Goal: Information Seeking & Learning: Understand process/instructions

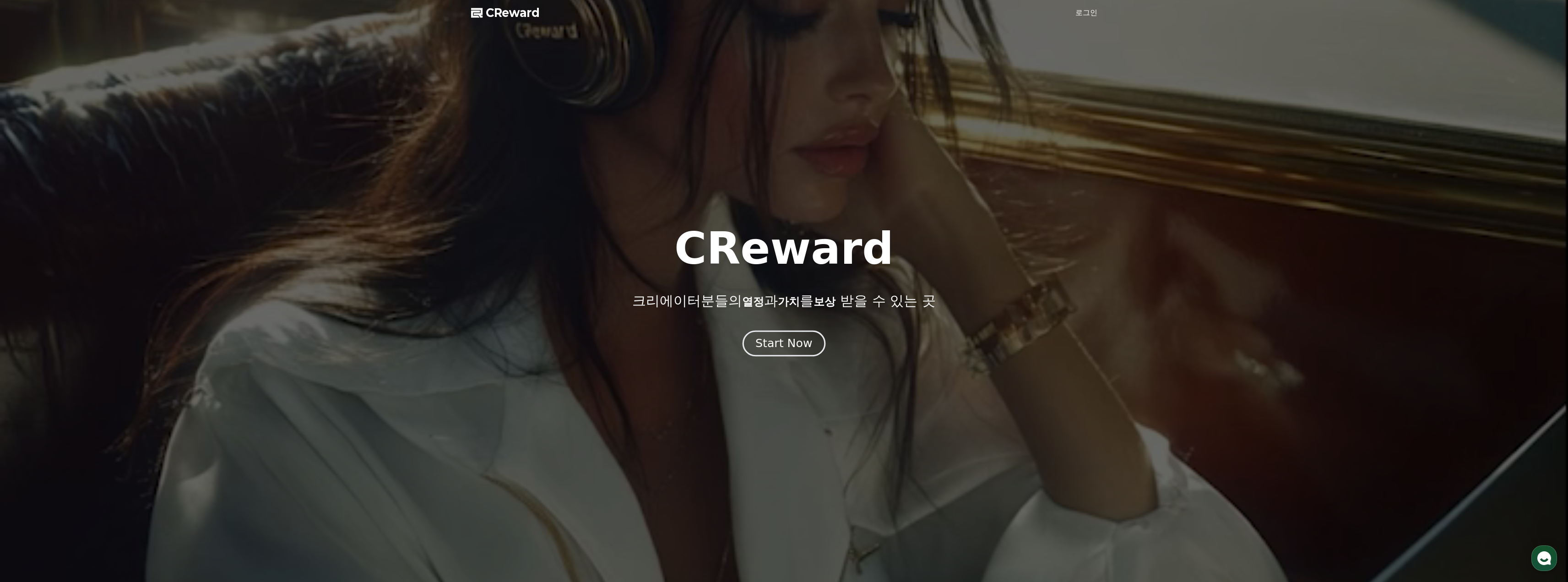
click at [776, 354] on button "Start Now" at bounding box center [784, 343] width 83 height 26
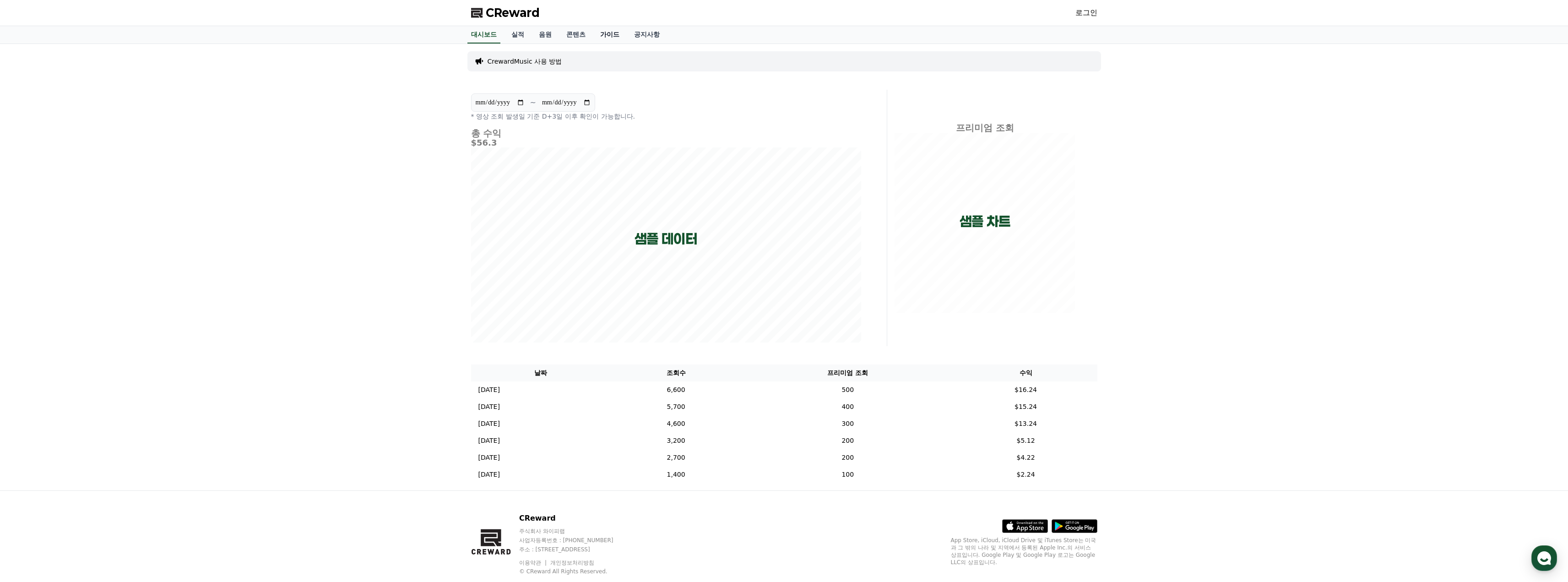
click at [613, 31] on link "가이드" at bounding box center [609, 35] width 34 height 17
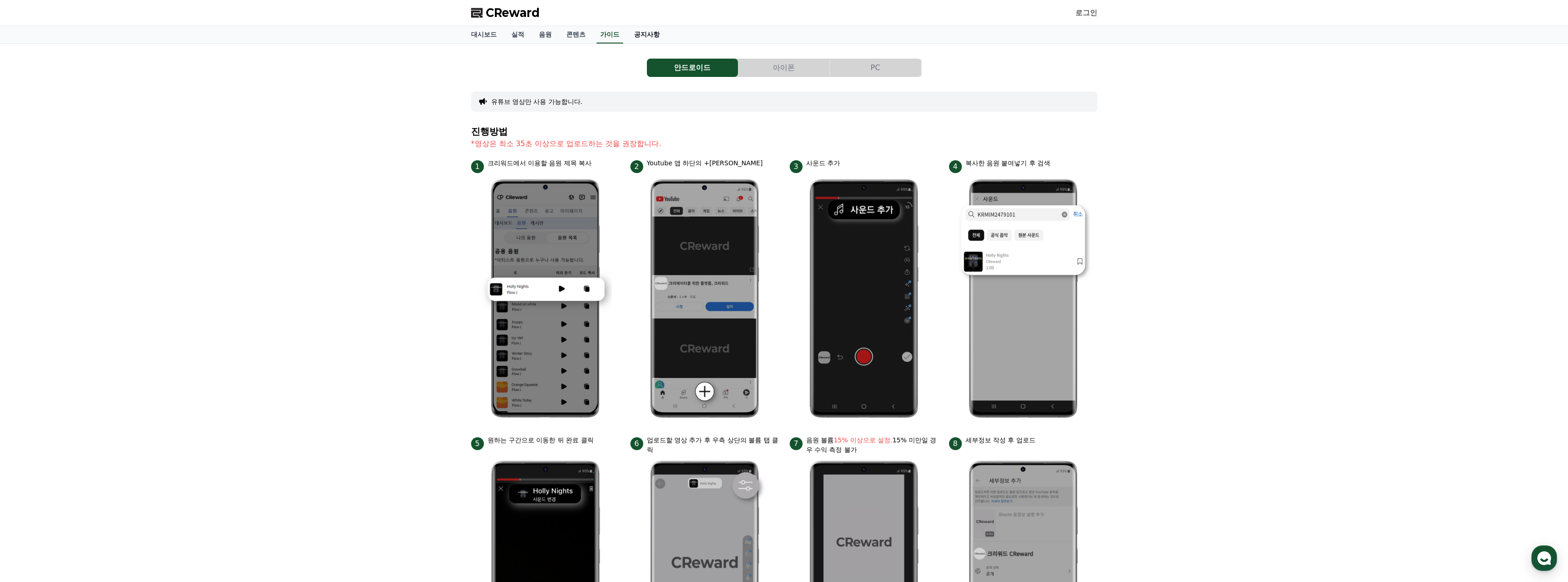
click at [650, 34] on link "공지사항" at bounding box center [647, 35] width 40 height 17
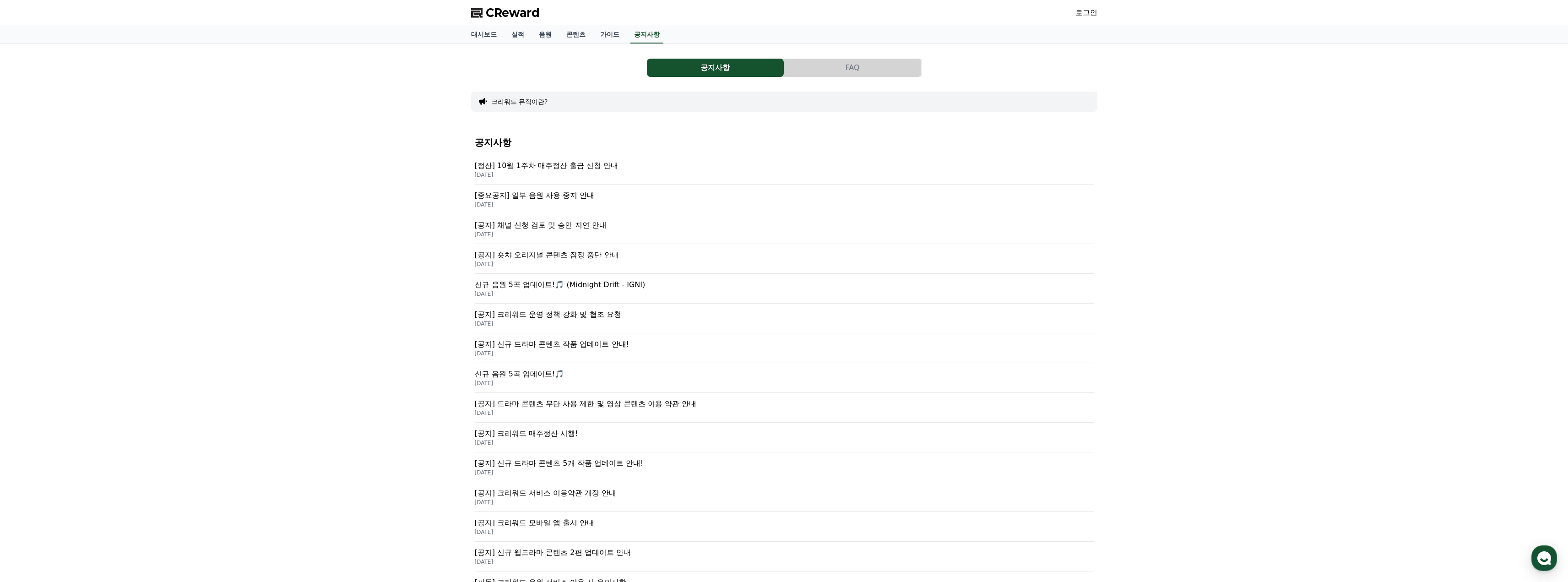
click at [573, 222] on p "[공지] 채널 신청 검토 및 승인 지연 안내" at bounding box center [784, 225] width 619 height 11
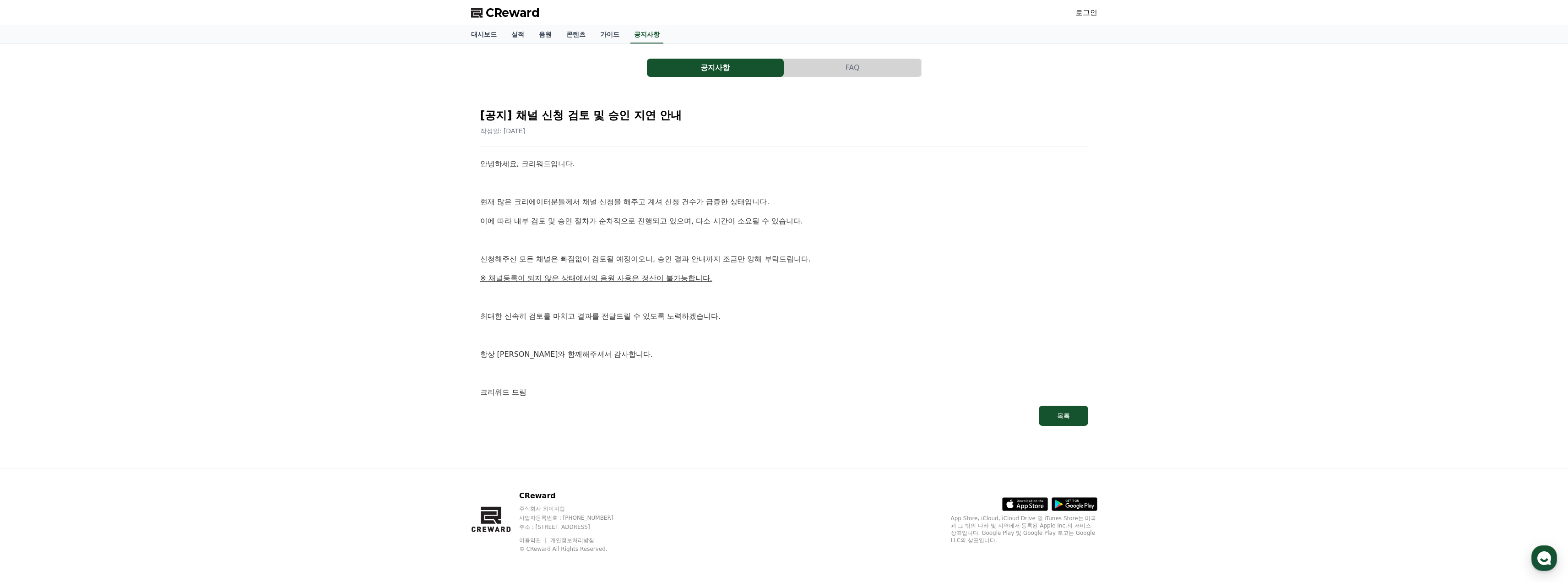
click at [865, 71] on button "FAQ" at bounding box center [853, 68] width 137 height 18
click at [642, 31] on link "공지사항" at bounding box center [647, 35] width 33 height 17
click at [603, 35] on link "가이드" at bounding box center [609, 35] width 34 height 17
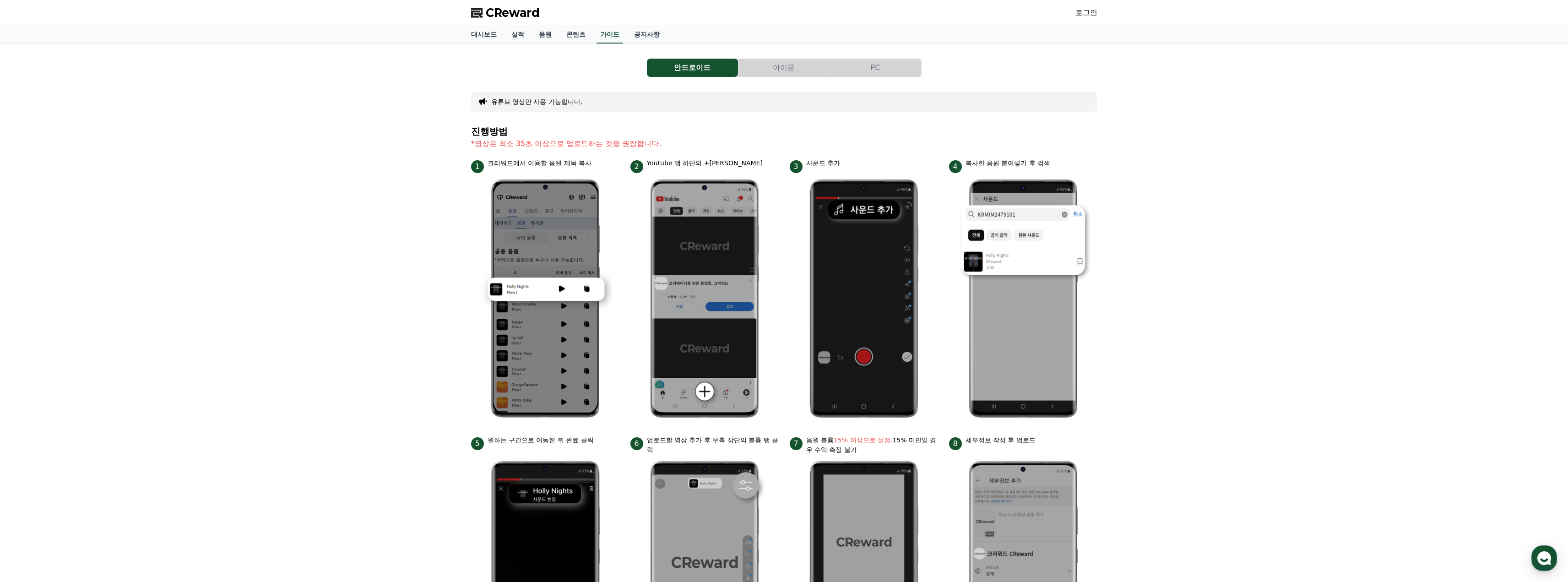
click at [904, 60] on button "PC" at bounding box center [875, 68] width 91 height 18
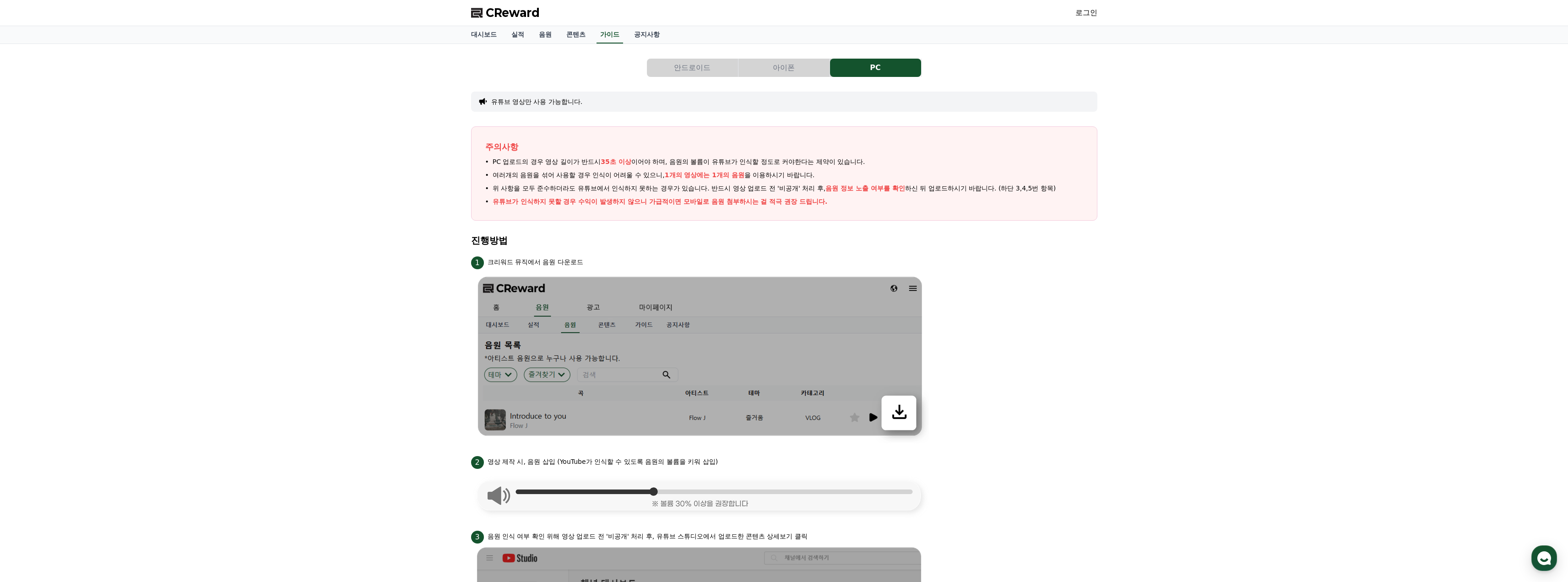
click at [510, 16] on span "CReward" at bounding box center [513, 13] width 54 height 15
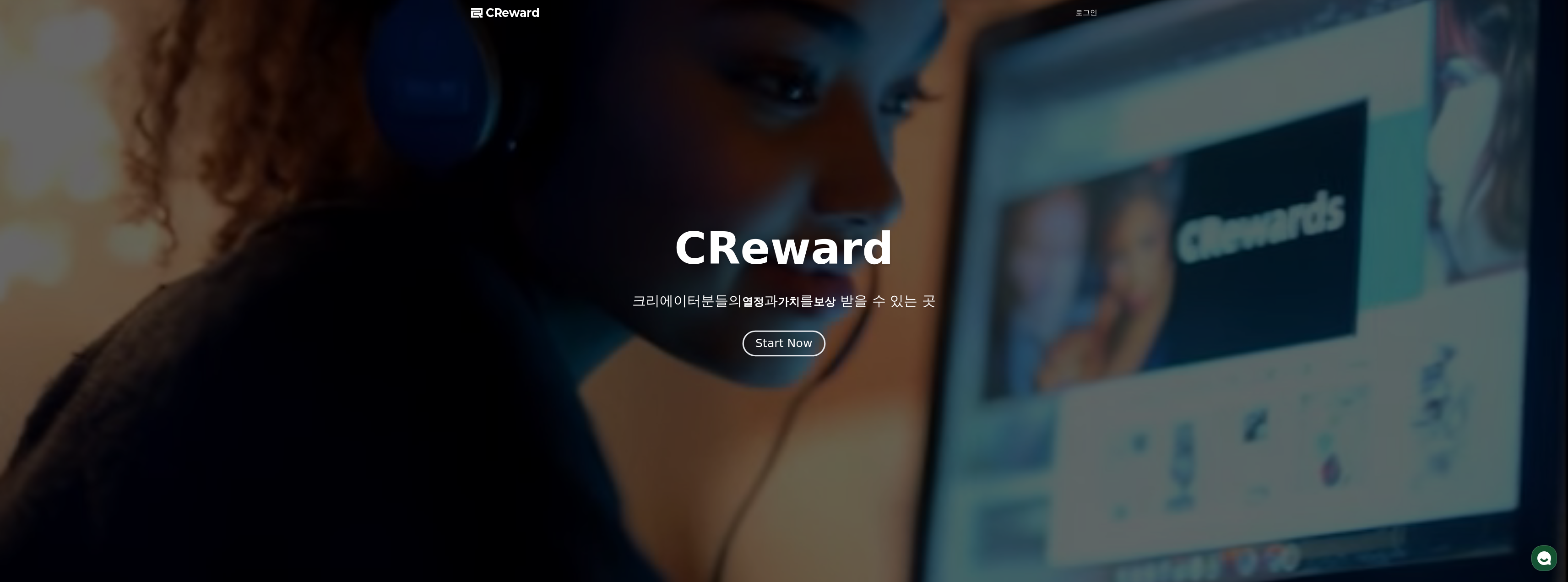
click at [795, 350] on div "Start Now" at bounding box center [784, 343] width 57 height 16
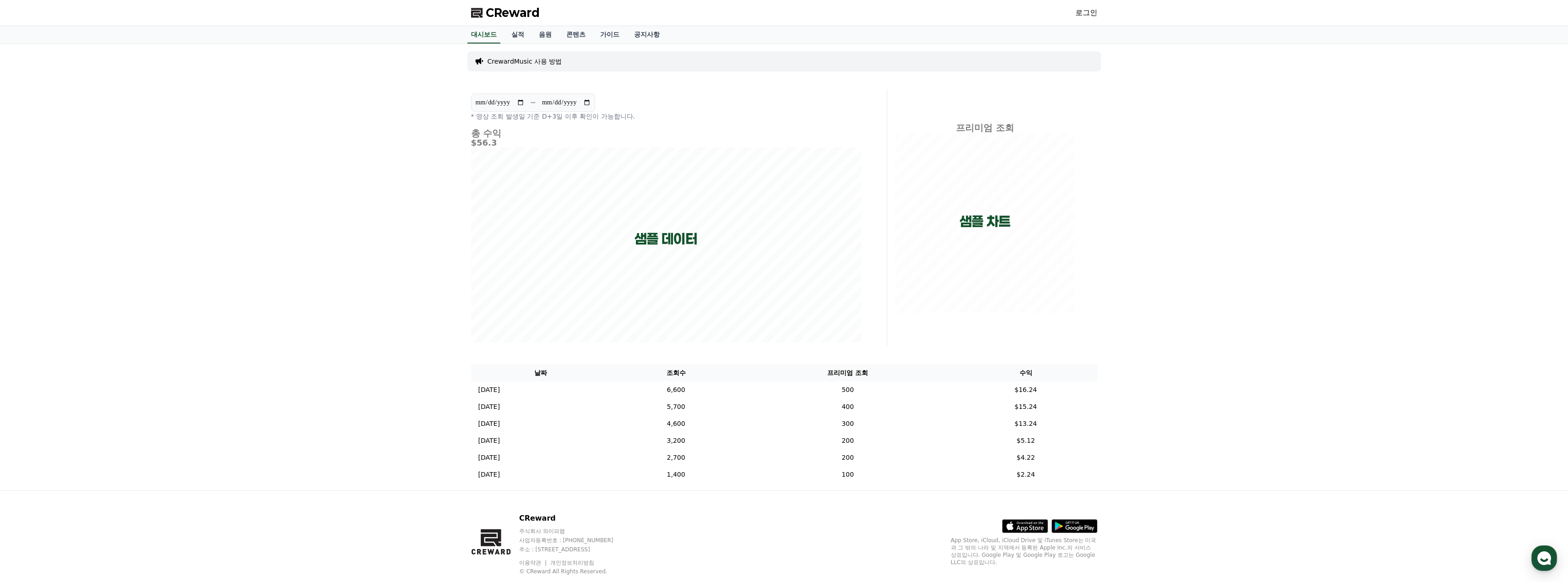
click at [530, 65] on p "CrewardMusic 사용 방법" at bounding box center [525, 61] width 74 height 9
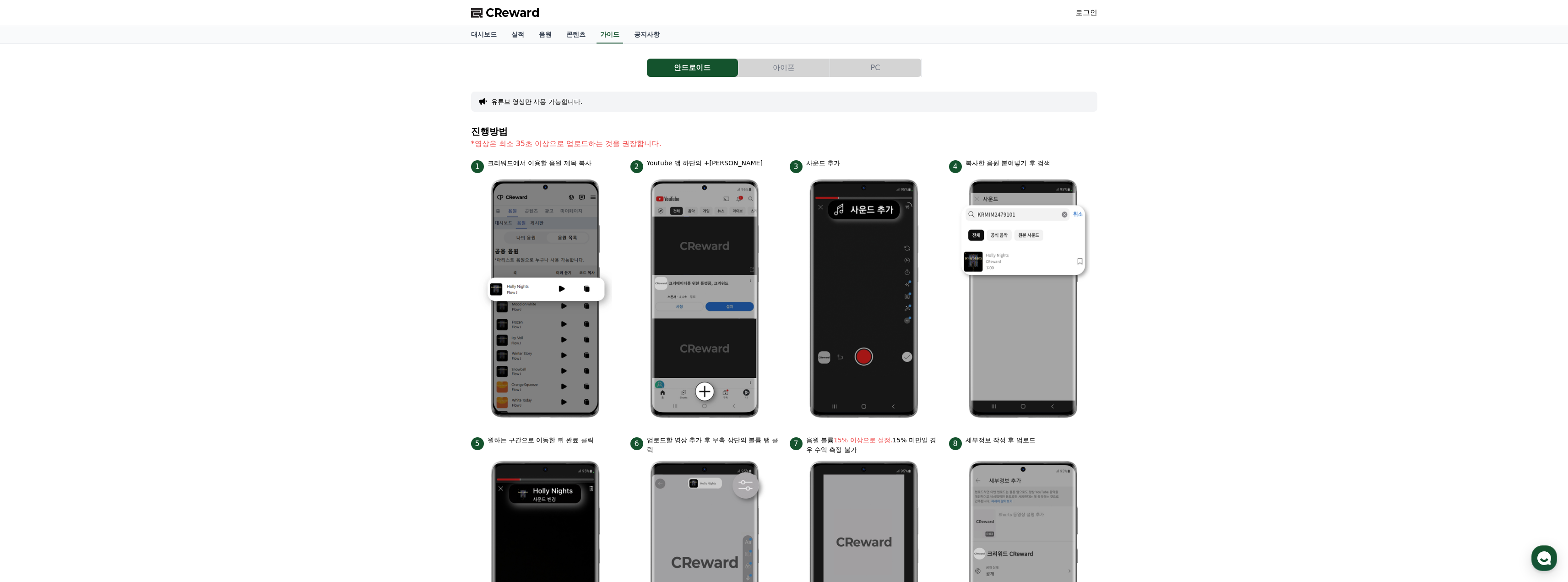
click at [885, 75] on button "PC" at bounding box center [875, 68] width 91 height 18
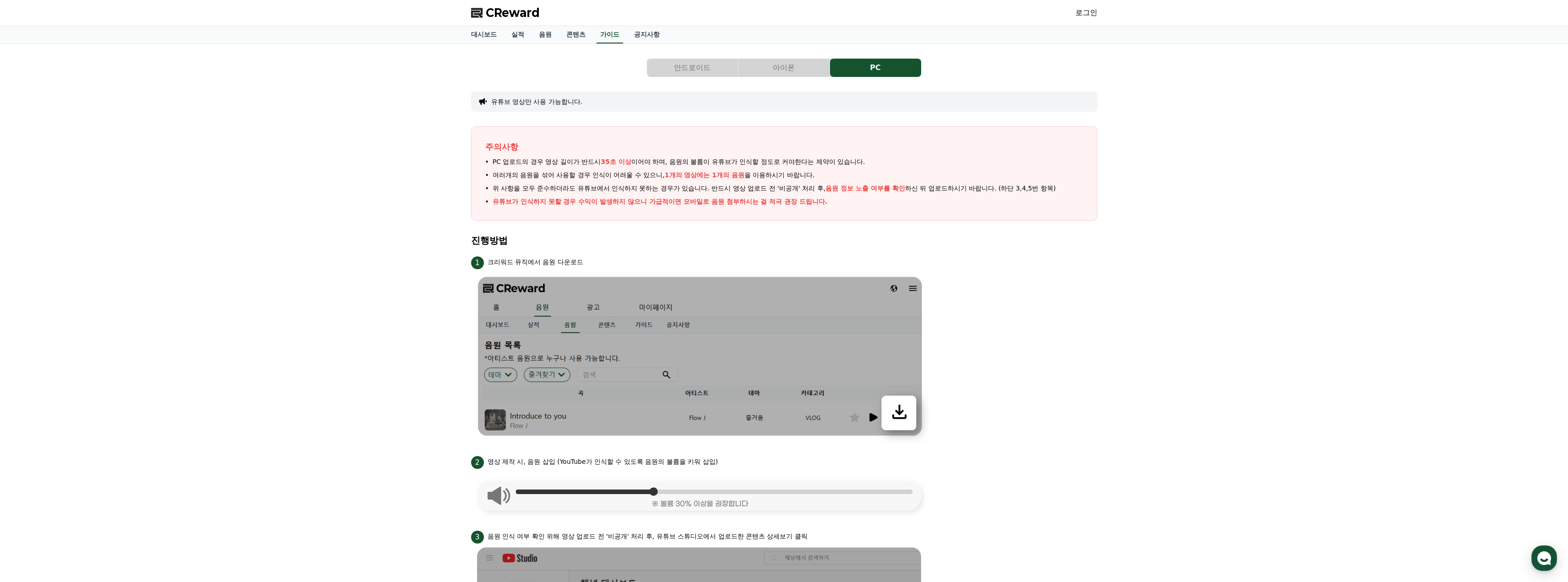
click at [777, 76] on button "아이폰" at bounding box center [784, 68] width 91 height 18
